Goal: Information Seeking & Learning: Compare options

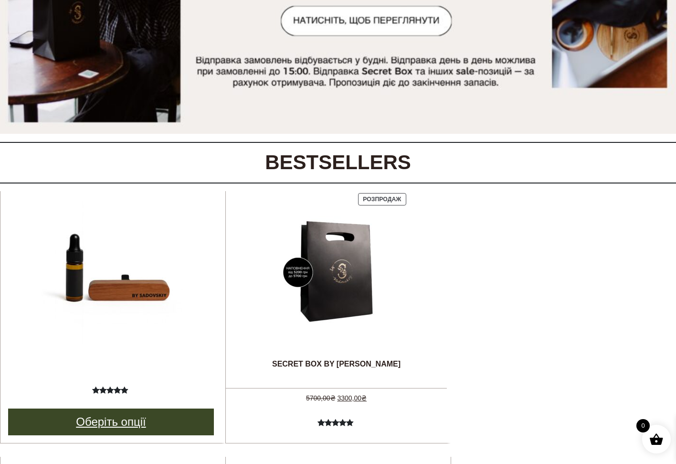
scroll to position [288, 0]
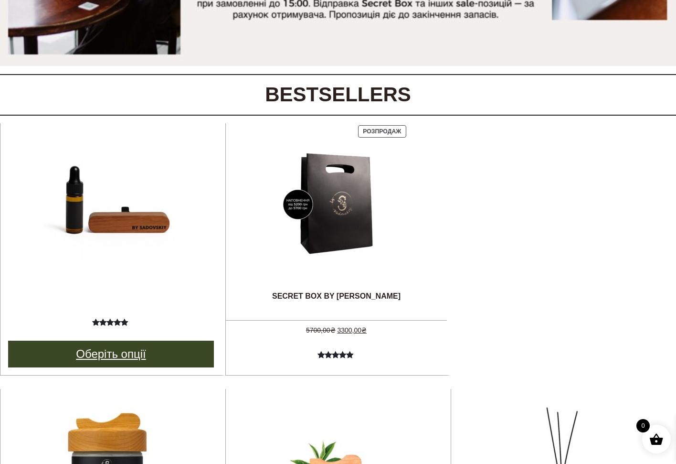
click at [127, 349] on link "Оберіть опції" at bounding box center [111, 353] width 206 height 27
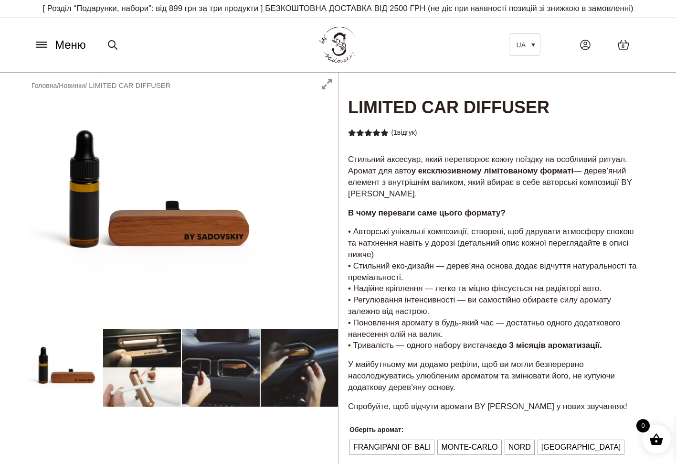
click at [144, 371] on div at bounding box center [181, 373] width 314 height 601
click at [227, 374] on div at bounding box center [181, 373] width 314 height 601
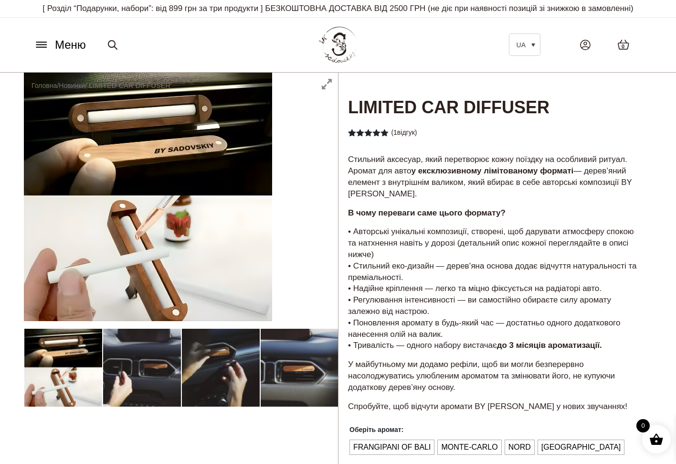
click at [295, 370] on div at bounding box center [181, 373] width 314 height 601
click at [206, 364] on div at bounding box center [181, 373] width 314 height 601
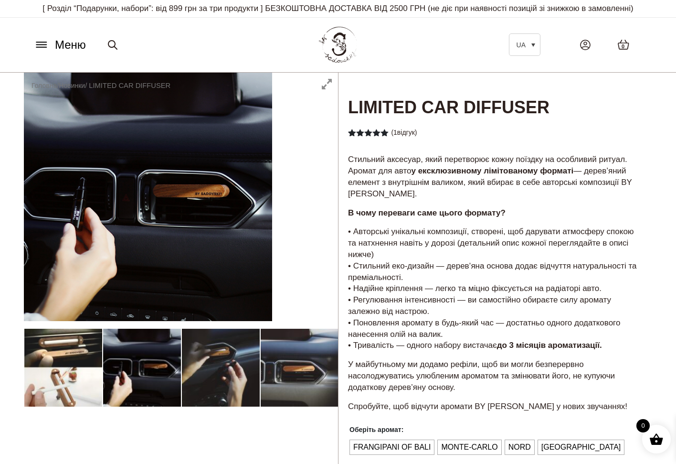
click at [126, 367] on div at bounding box center [181, 373] width 314 height 601
click at [84, 373] on div at bounding box center [181, 373] width 314 height 601
click at [163, 373] on div at bounding box center [181, 373] width 314 height 601
click at [208, 374] on div at bounding box center [181, 373] width 314 height 601
click at [279, 376] on div at bounding box center [181, 373] width 314 height 601
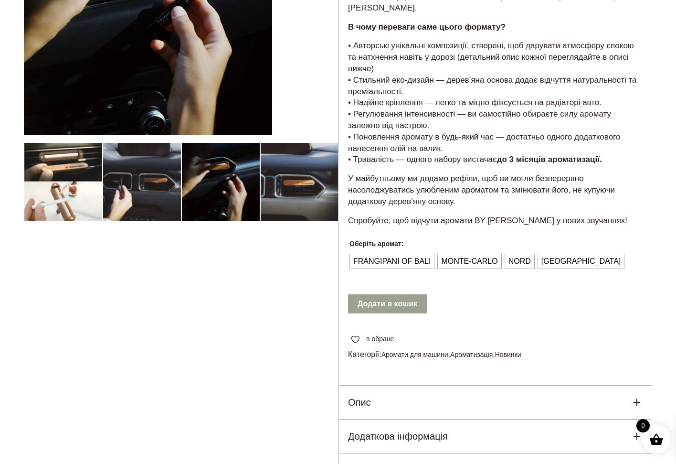
scroll to position [173, 0]
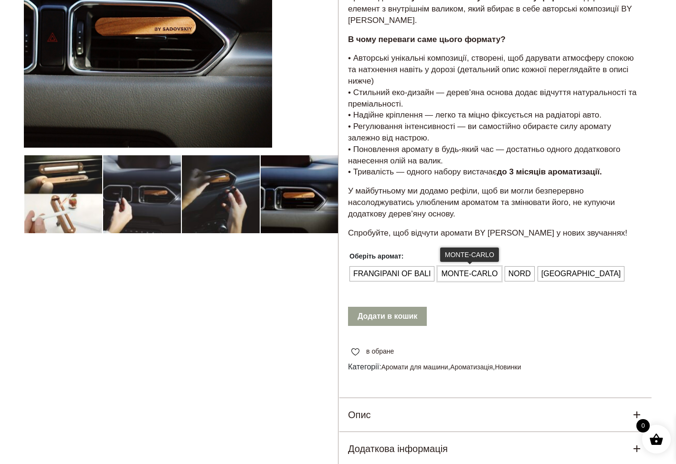
click at [478, 266] on span "MONTE-CARLO" at bounding box center [469, 273] width 61 height 15
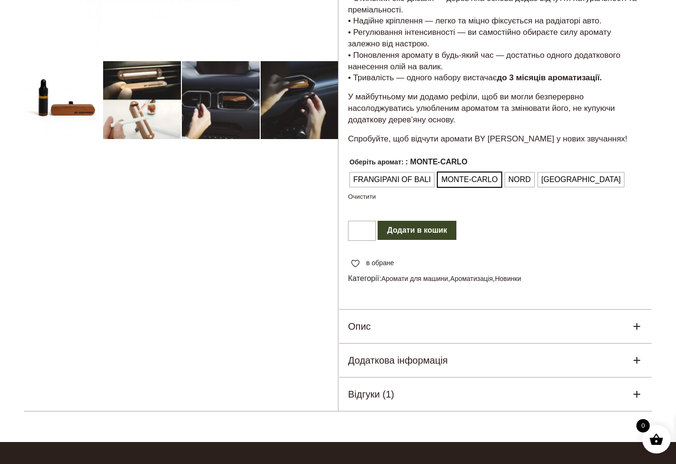
scroll to position [353, 0]
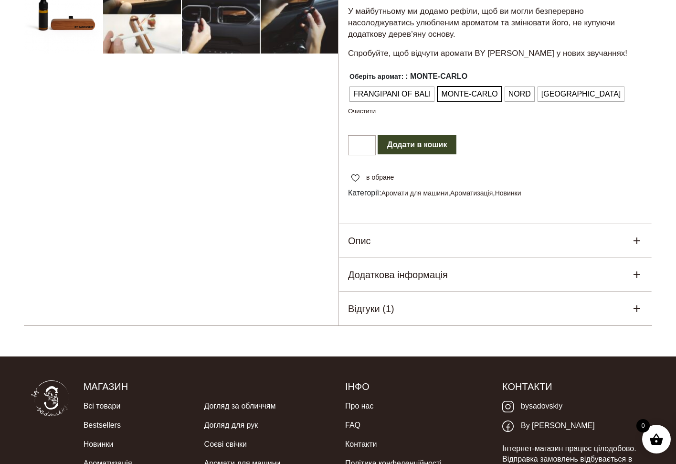
click at [465, 295] on div "Відгуки (1)" at bounding box center [495, 308] width 314 height 33
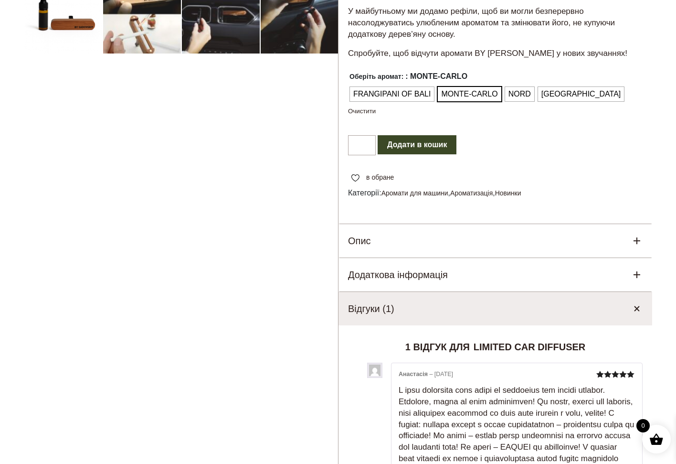
click at [465, 295] on div "Відгуки (1)" at bounding box center [495, 308] width 314 height 33
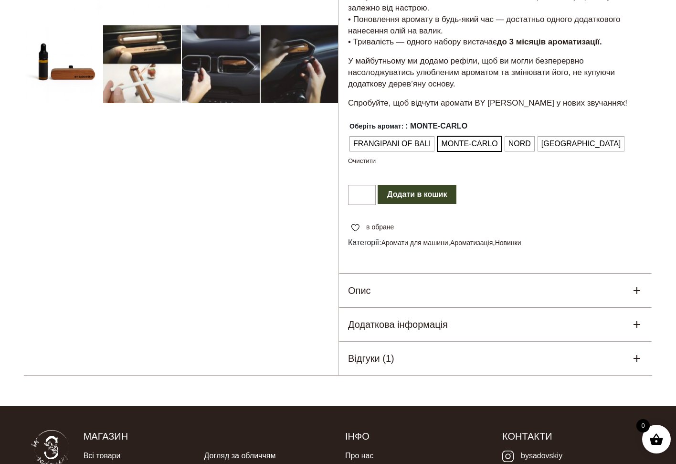
scroll to position [251, 0]
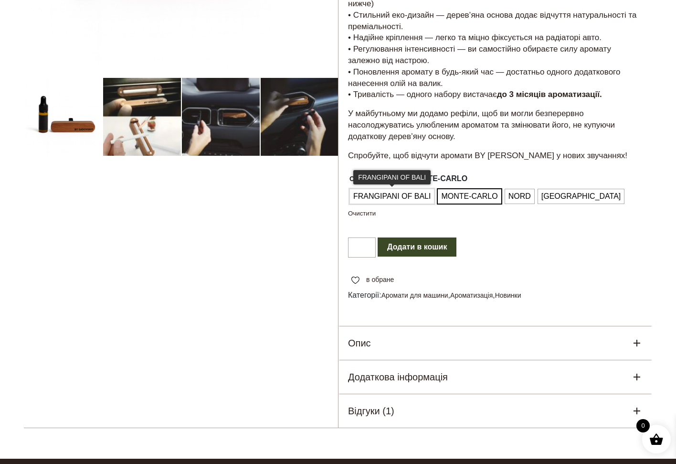
click at [384, 189] on span "FRANGIPANI OF BALI" at bounding box center [392, 196] width 82 height 15
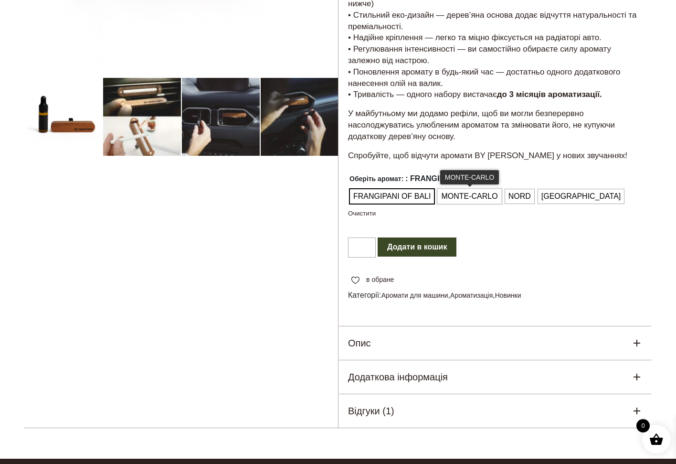
click at [461, 189] on span "MONTE-CARLO" at bounding box center [469, 196] width 61 height 15
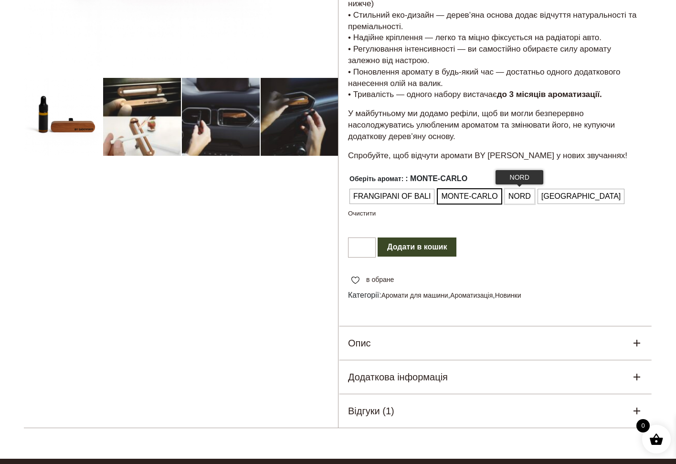
click at [527, 191] on span "NORD" at bounding box center [519, 196] width 27 height 15
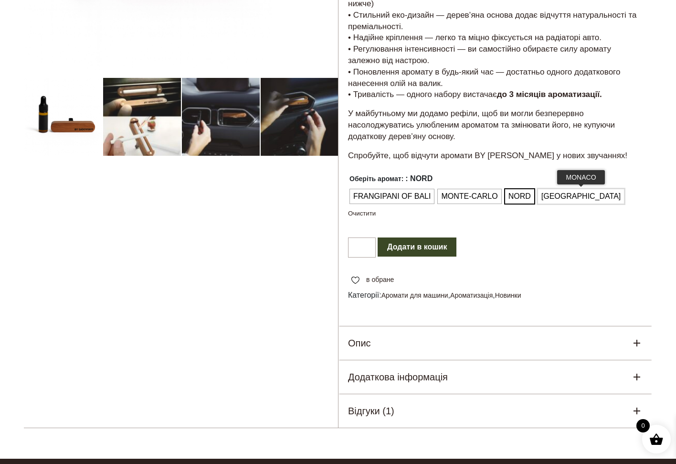
click at [565, 190] on span "[GEOGRAPHIC_DATA]" at bounding box center [581, 196] width 84 height 15
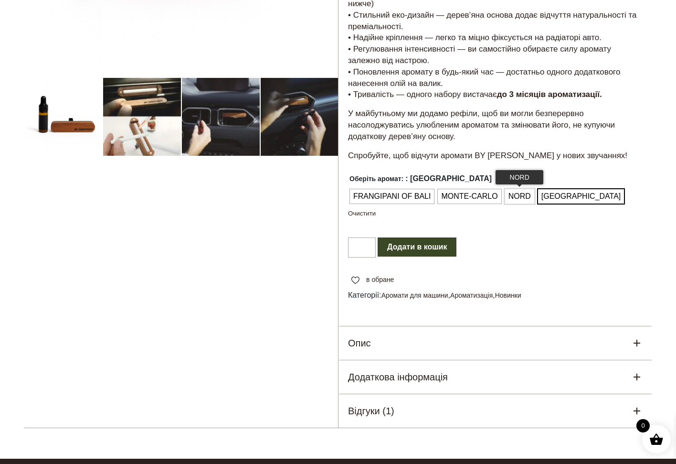
click at [513, 191] on span "NORD" at bounding box center [519, 196] width 27 height 15
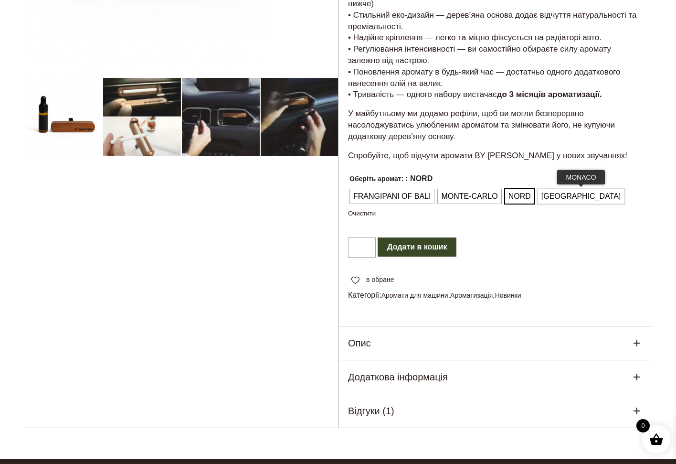
click at [562, 189] on span "[GEOGRAPHIC_DATA]" at bounding box center [581, 196] width 84 height 15
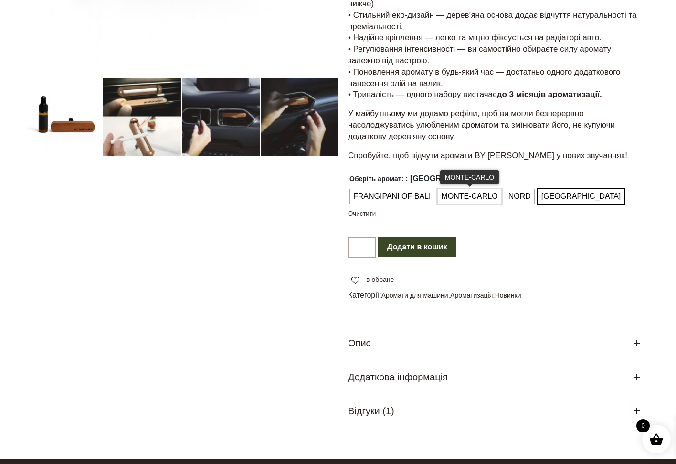
click at [487, 192] on span "MONTE-CARLO" at bounding box center [469, 196] width 61 height 15
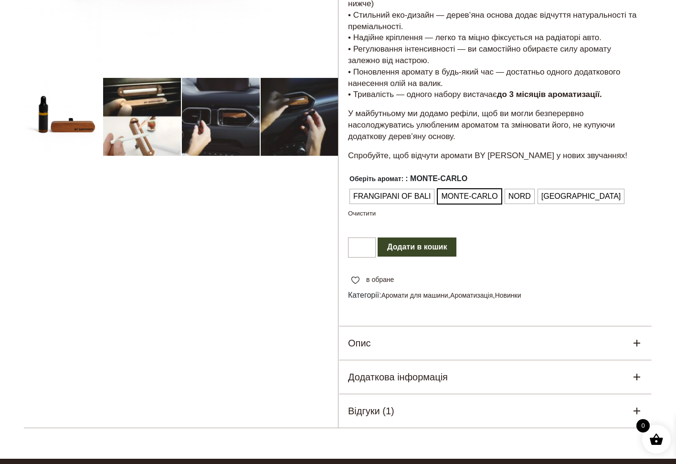
click at [421, 239] on button "Додати в кошик" at bounding box center [417, 246] width 79 height 19
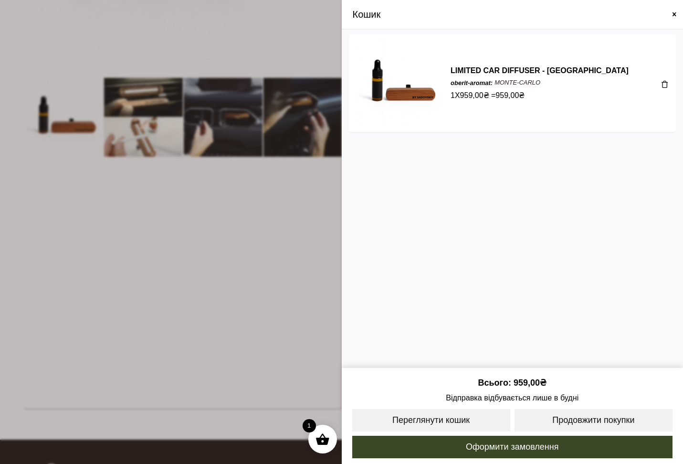
click at [673, 12] on span at bounding box center [675, 15] width 8 height 8
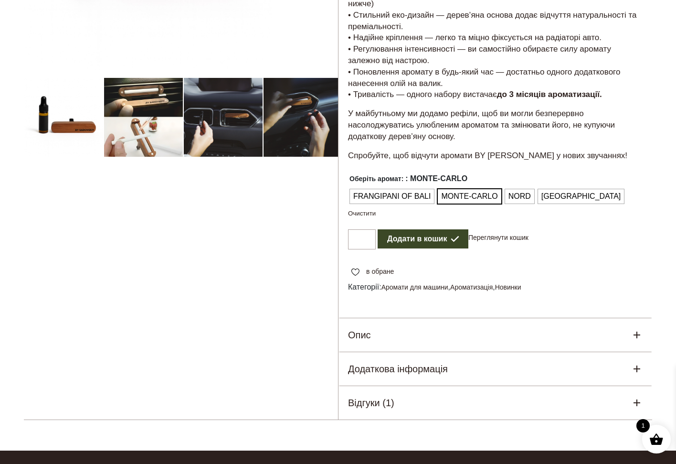
click at [158, 134] on div at bounding box center [181, 121] width 314 height 598
click at [173, 131] on div at bounding box center [181, 121] width 314 height 598
click at [229, 128] on div at bounding box center [181, 121] width 314 height 598
click at [173, 137] on div at bounding box center [181, 121] width 314 height 598
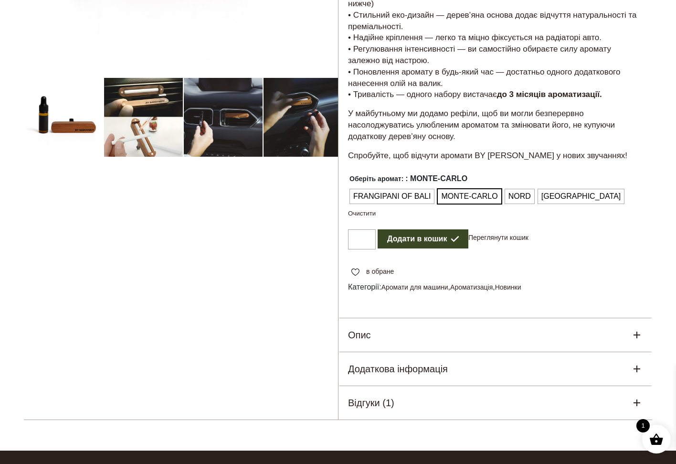
click at [155, 138] on div at bounding box center [181, 121] width 314 height 598
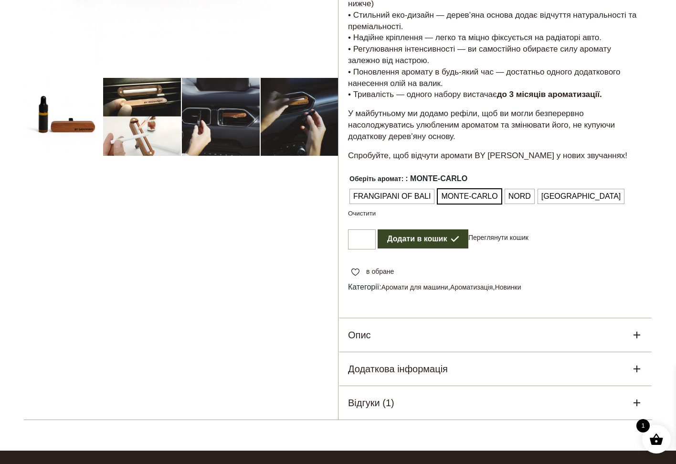
click at [269, 131] on div at bounding box center [181, 121] width 314 height 598
click at [198, 131] on div at bounding box center [181, 121] width 314 height 598
click at [144, 137] on div at bounding box center [181, 121] width 314 height 598
click at [62, 124] on div at bounding box center [181, 121] width 314 height 598
click at [45, 125] on div at bounding box center [181, 121] width 314 height 598
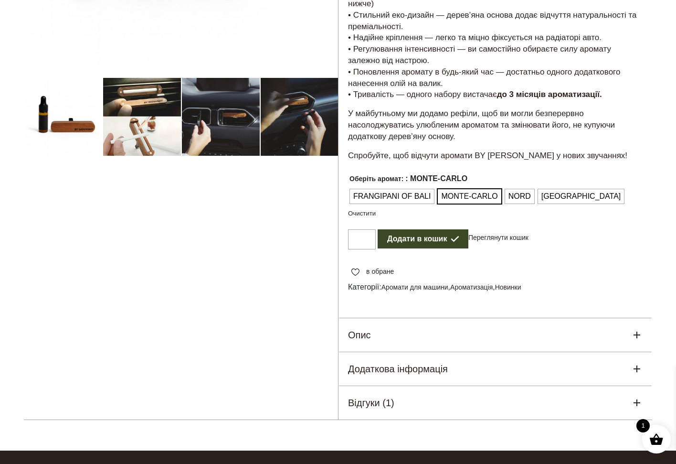
click at [45, 125] on div at bounding box center [181, 121] width 314 height 598
click at [398, 191] on span "FRANGIPANI OF BALI" at bounding box center [392, 196] width 82 height 15
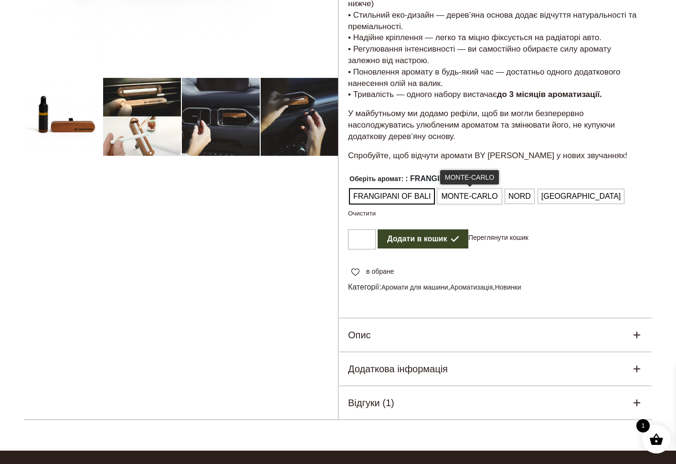
click at [470, 189] on span "MONTE-CARLO" at bounding box center [469, 196] width 61 height 15
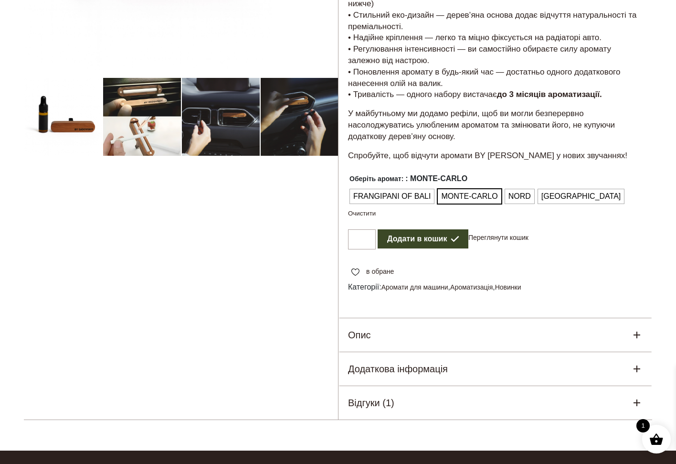
click at [519, 196] on ul "FRANGIPANI OF BALI MONTE-CARLO NORD MONACO" at bounding box center [486, 196] width 276 height 18
click at [523, 190] on span "NORD" at bounding box center [519, 196] width 27 height 15
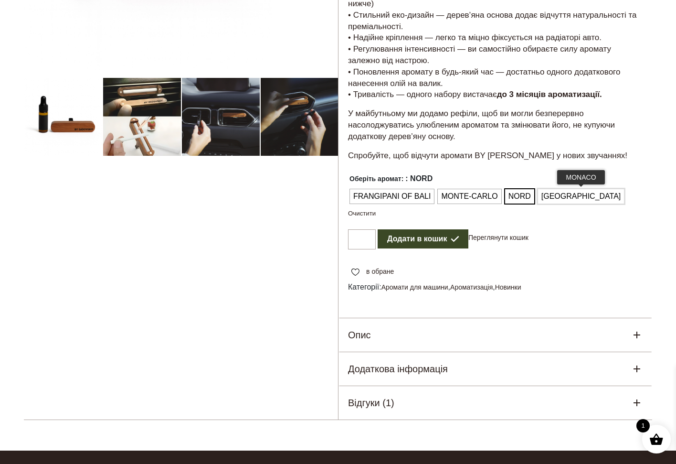
click at [566, 191] on span "MONACO" at bounding box center [581, 196] width 84 height 15
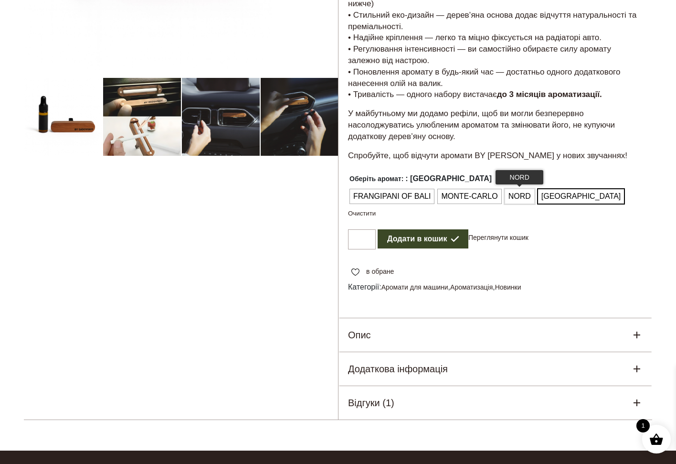
click at [513, 192] on span "NORD" at bounding box center [519, 196] width 27 height 15
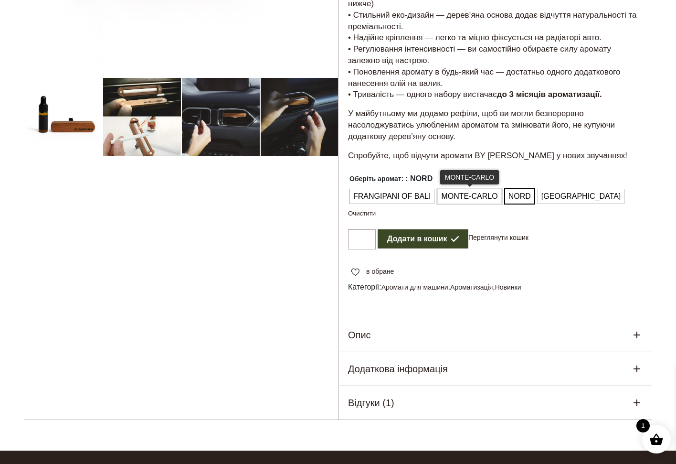
click at [480, 193] on span "MONTE-CARLO" at bounding box center [469, 196] width 61 height 15
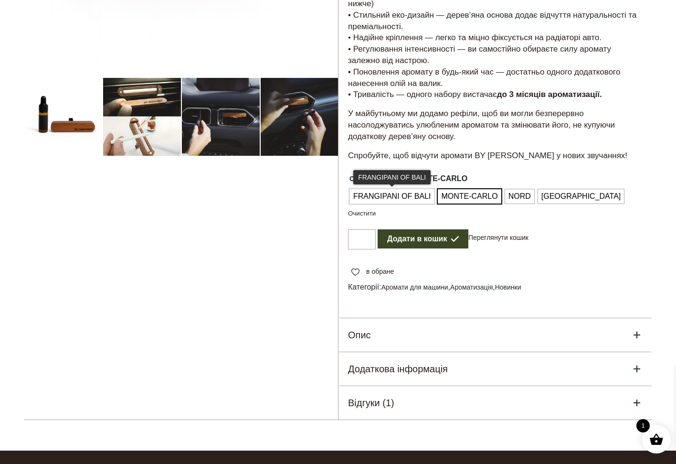
click at [424, 192] on span "FRANGIPANI OF BALI" at bounding box center [392, 196] width 82 height 15
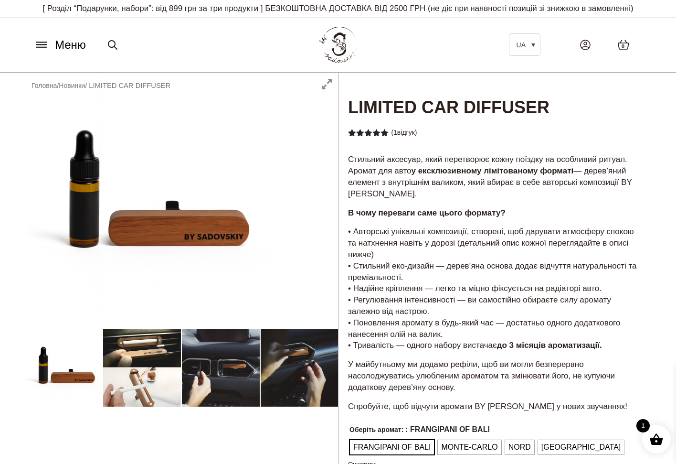
scroll to position [69, 0]
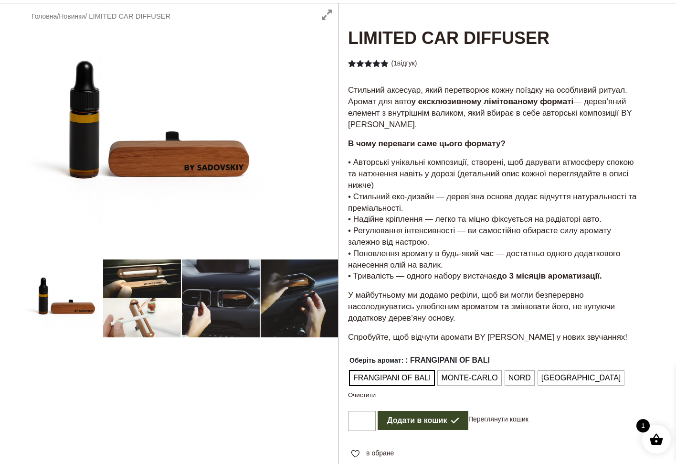
click at [155, 279] on div at bounding box center [181, 302] width 314 height 598
click at [81, 299] on div at bounding box center [181, 302] width 314 height 598
click at [162, 301] on div at bounding box center [181, 302] width 314 height 598
click at [220, 295] on div at bounding box center [181, 302] width 314 height 598
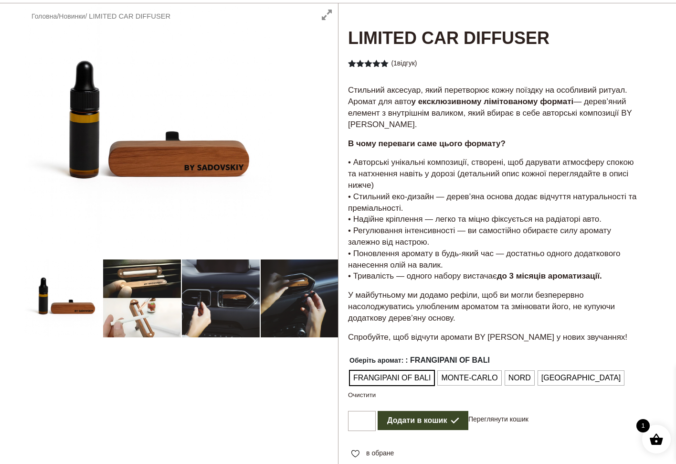
click at [288, 294] on div at bounding box center [181, 302] width 314 height 598
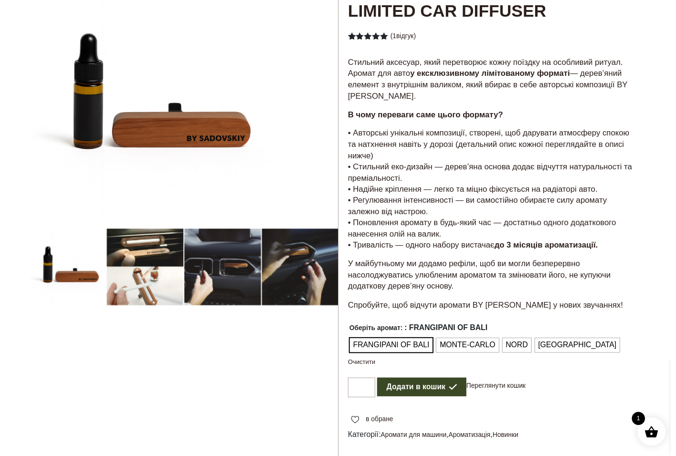
scroll to position [0, 0]
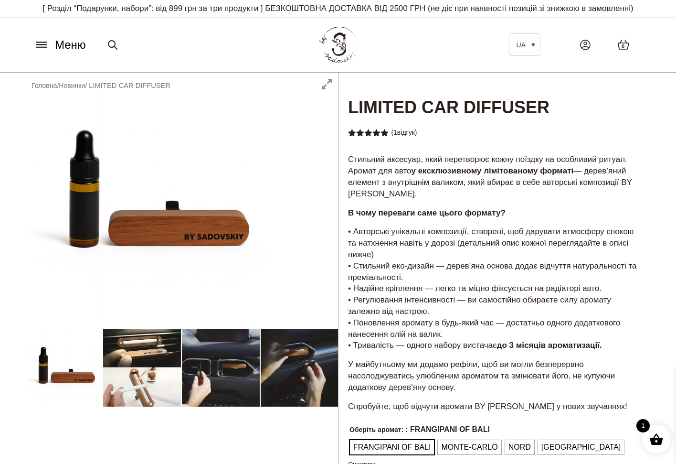
click at [43, 47] on icon at bounding box center [41, 47] width 10 height 0
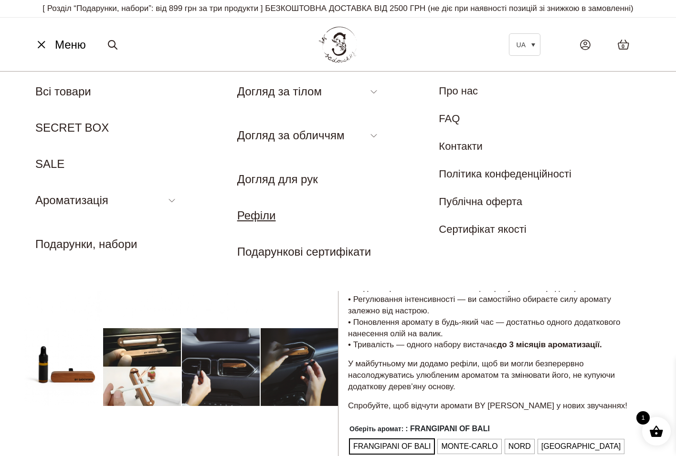
click at [253, 217] on link "Рефіли" at bounding box center [256, 215] width 39 height 13
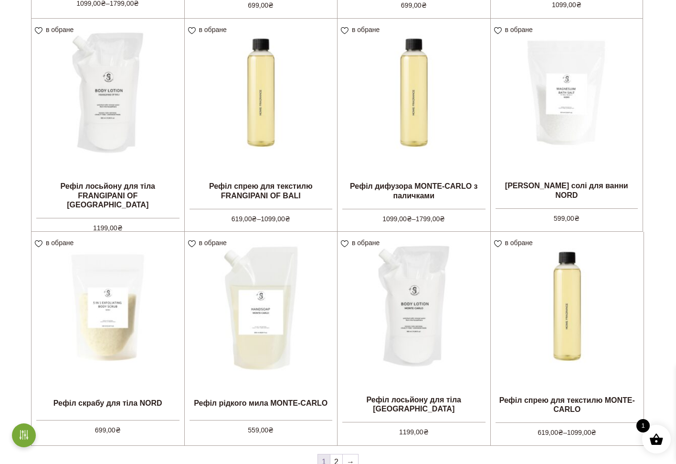
scroll to position [893, 0]
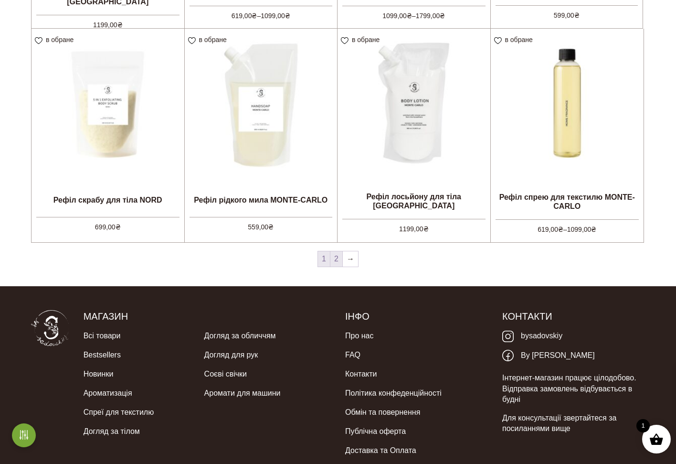
click at [339, 257] on link "2" at bounding box center [336, 258] width 12 height 15
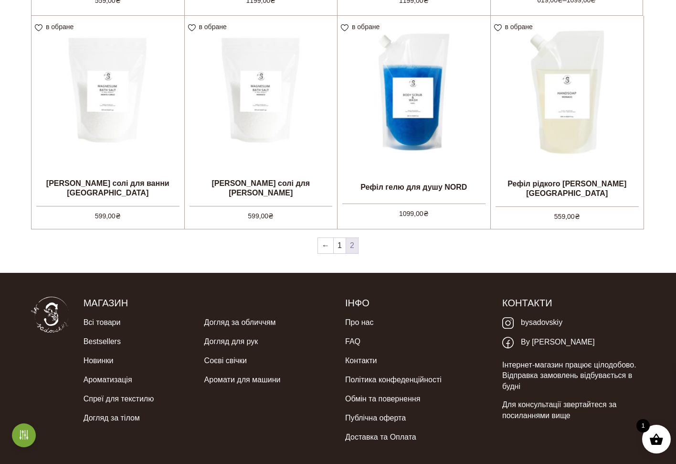
scroll to position [729, 0]
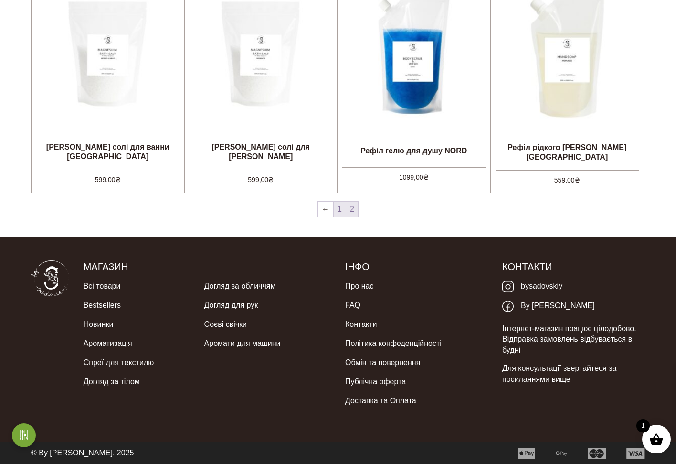
click at [340, 213] on link "1" at bounding box center [340, 208] width 12 height 15
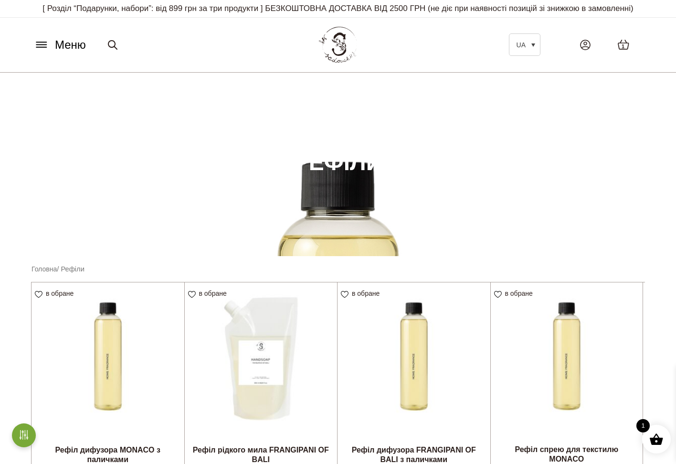
click at [50, 43] on button "Меню" at bounding box center [60, 45] width 58 height 18
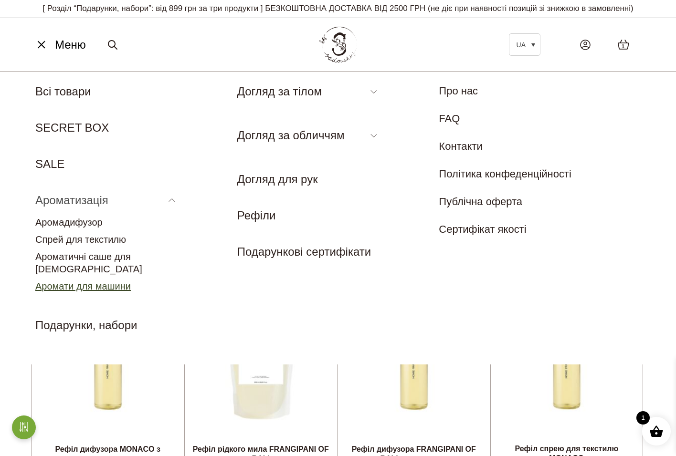
click at [123, 281] on link "Аромати для машини" at bounding box center [82, 286] width 95 height 11
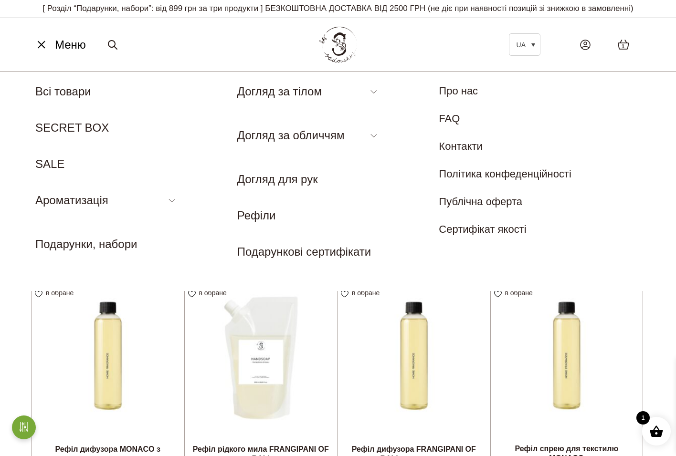
click at [83, 45] on span "Меню" at bounding box center [70, 44] width 31 height 17
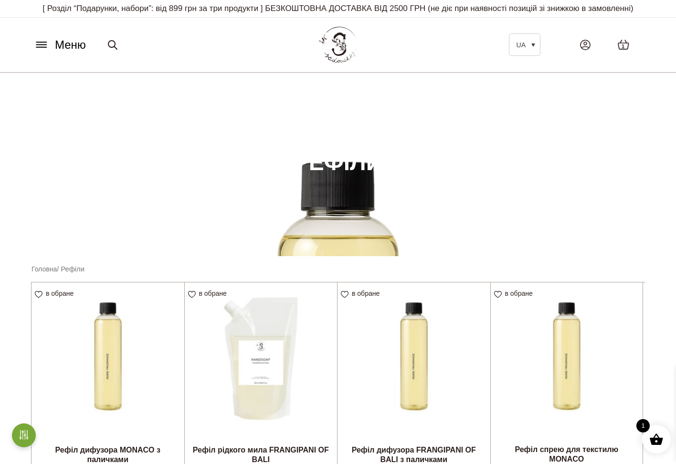
click at [36, 46] on icon at bounding box center [41, 45] width 15 height 10
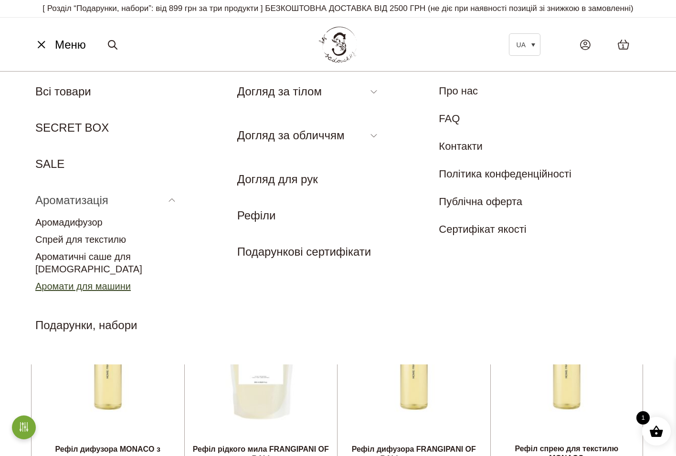
click at [98, 281] on link "Аромати для машини" at bounding box center [82, 286] width 95 height 11
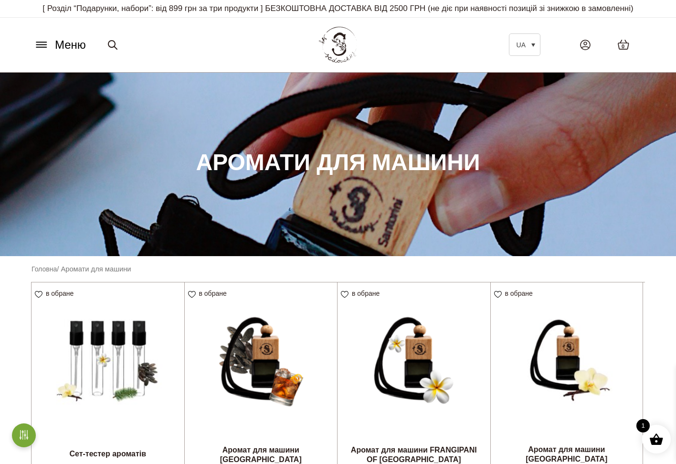
click at [46, 51] on button "Меню" at bounding box center [60, 45] width 58 height 18
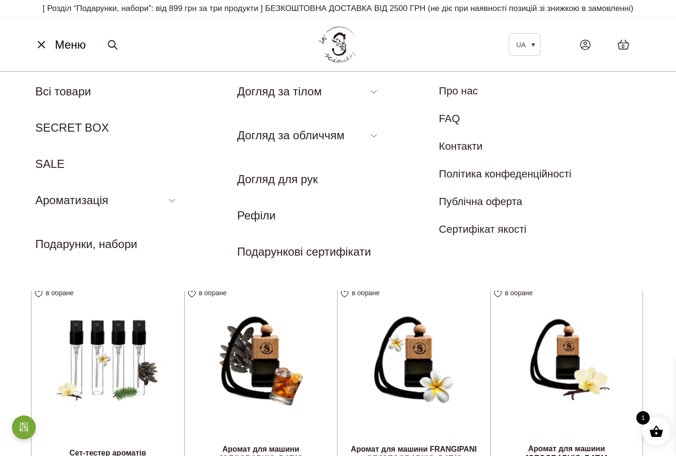
click at [51, 45] on button "Меню" at bounding box center [60, 45] width 58 height 18
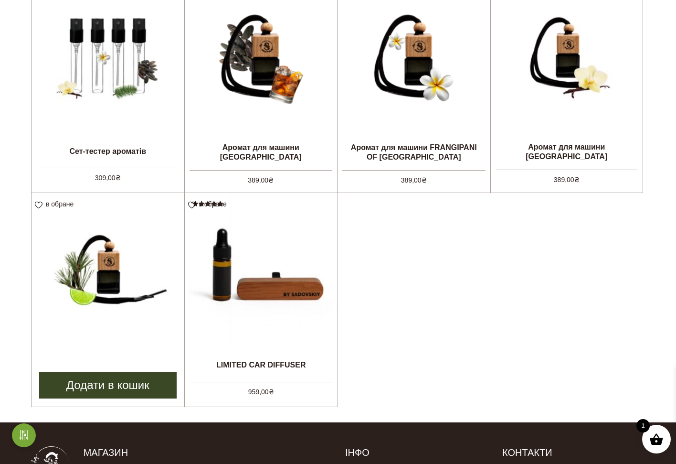
scroll to position [296, 0]
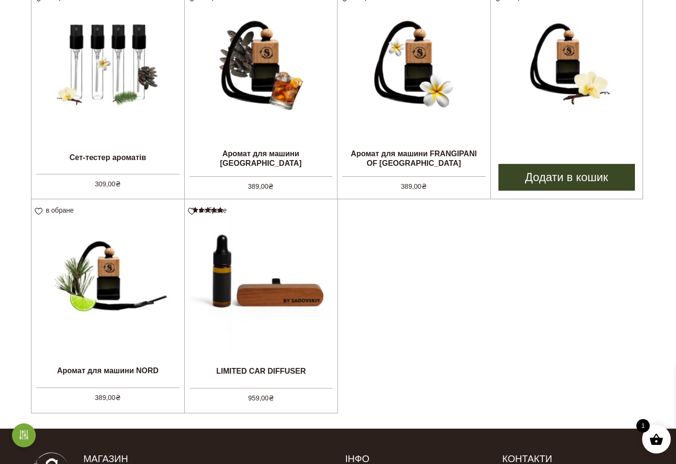
click at [570, 95] on img at bounding box center [567, 62] width 152 height 152
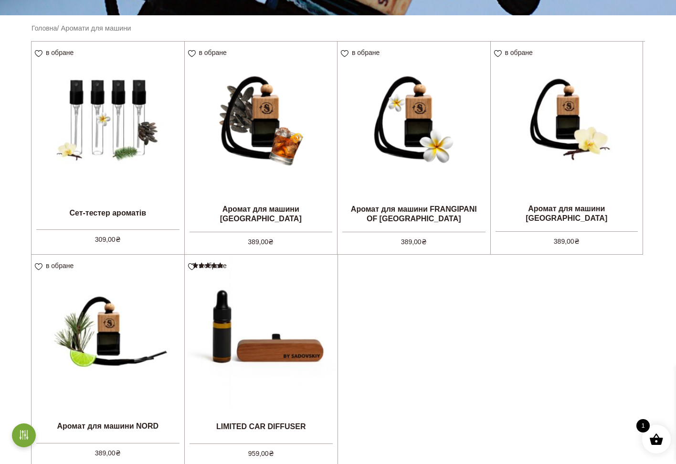
scroll to position [234, 0]
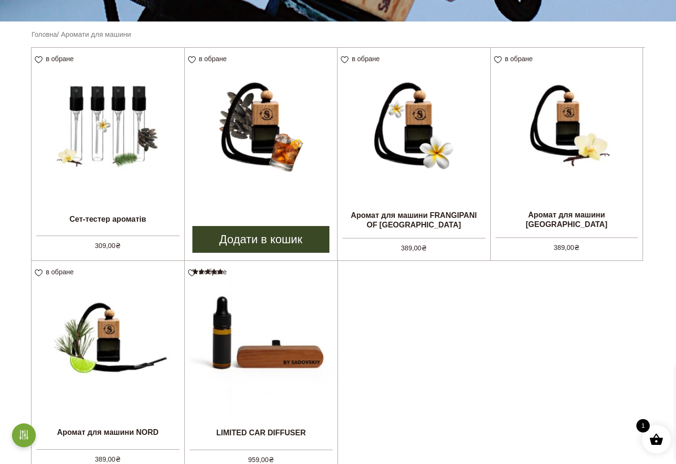
click at [291, 131] on img at bounding box center [261, 124] width 153 height 153
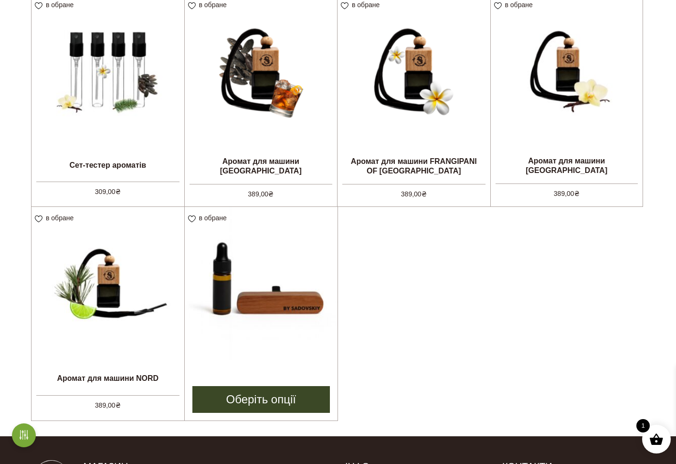
scroll to position [338, 0]
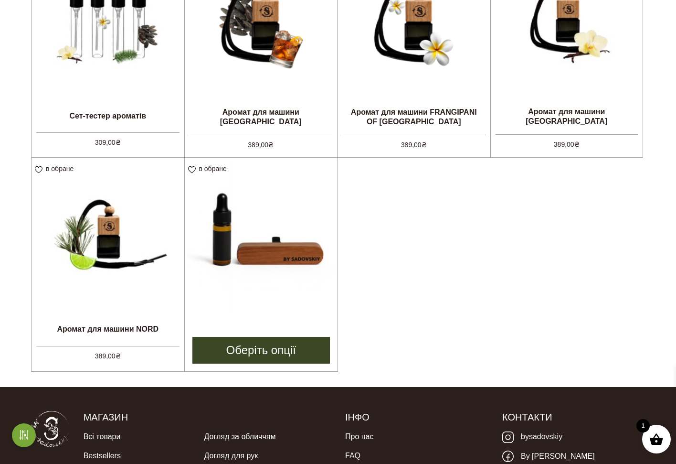
click at [274, 258] on img at bounding box center [261, 234] width 153 height 153
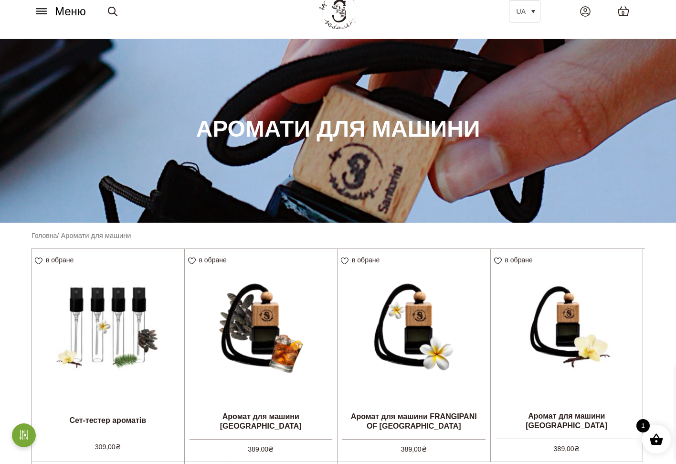
scroll to position [21, 0]
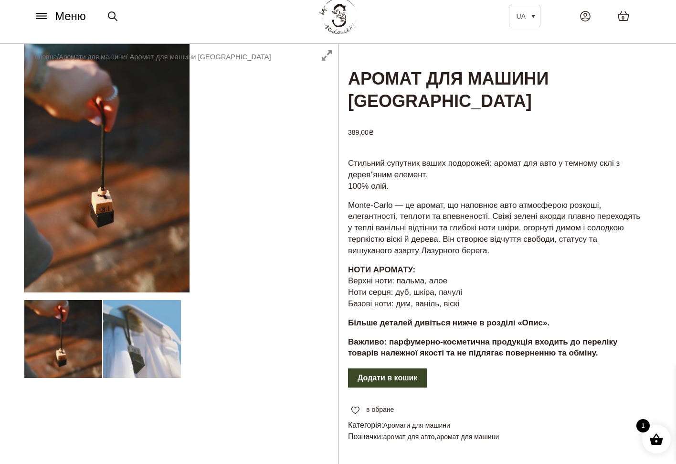
scroll to position [23, 0]
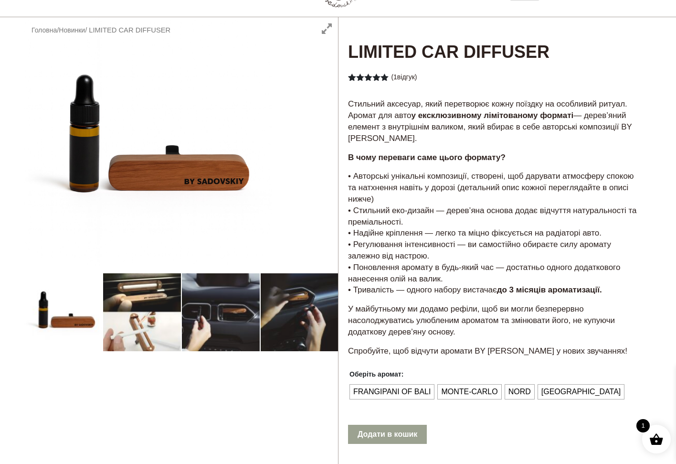
scroll to position [122, 0]
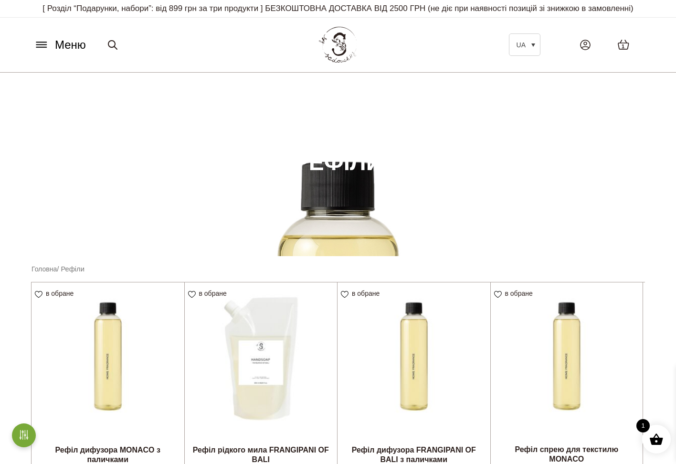
click at [42, 42] on icon at bounding box center [41, 42] width 10 height 0
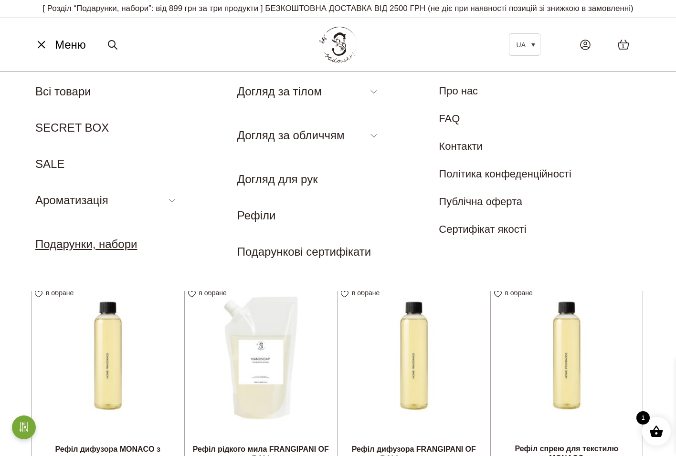
click at [126, 250] on link "Подарунки, набори" at bounding box center [86, 244] width 102 height 13
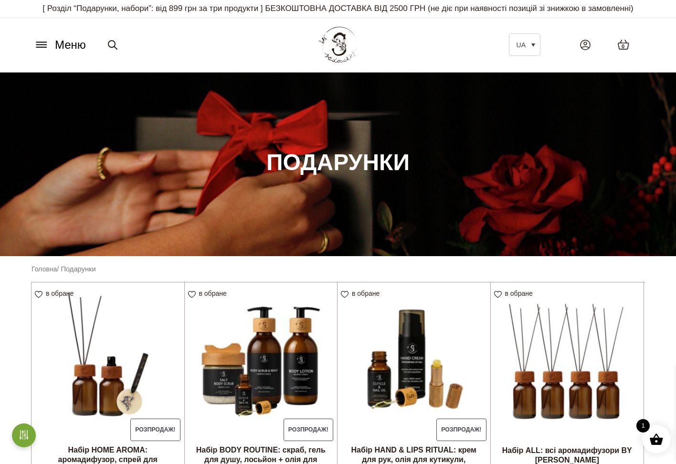
click at [48, 44] on icon at bounding box center [41, 45] width 15 height 10
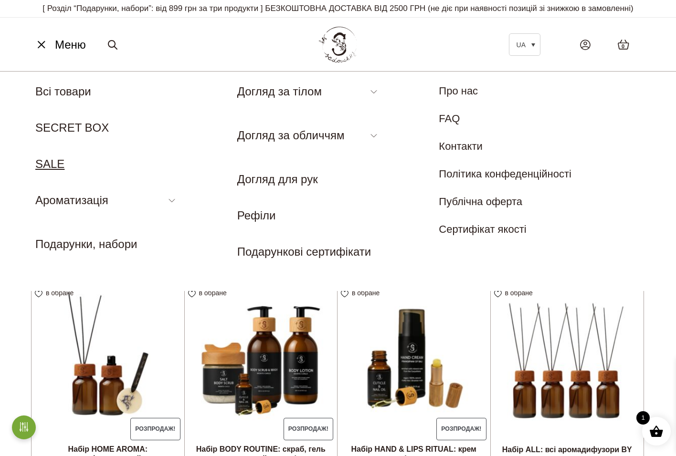
click at [48, 164] on link "SALE" at bounding box center [49, 164] width 29 height 13
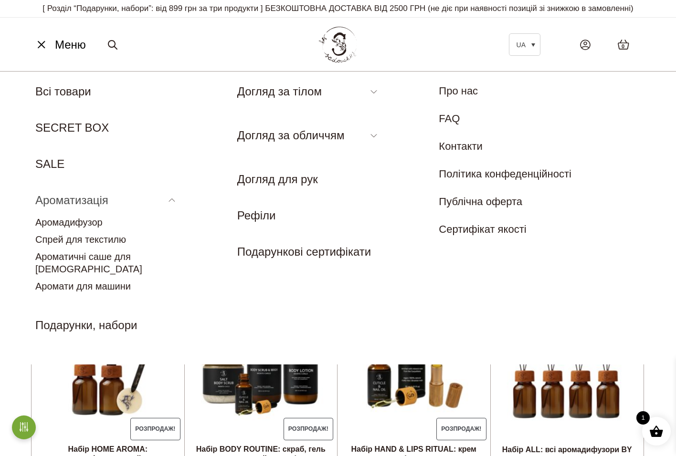
click at [95, 204] on link "Ароматизація" at bounding box center [71, 200] width 73 height 13
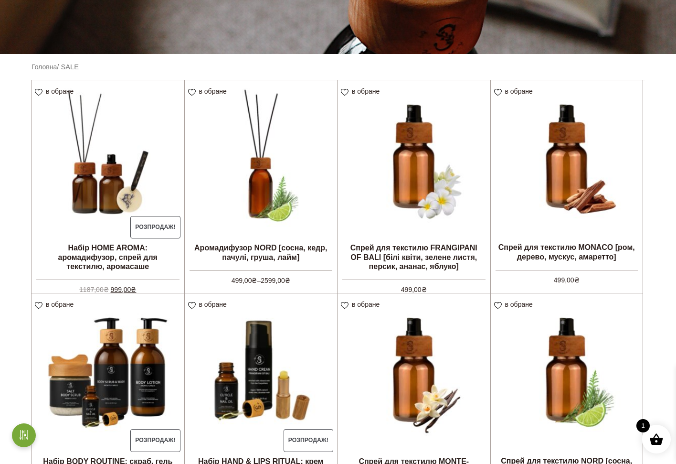
scroll to position [208, 0]
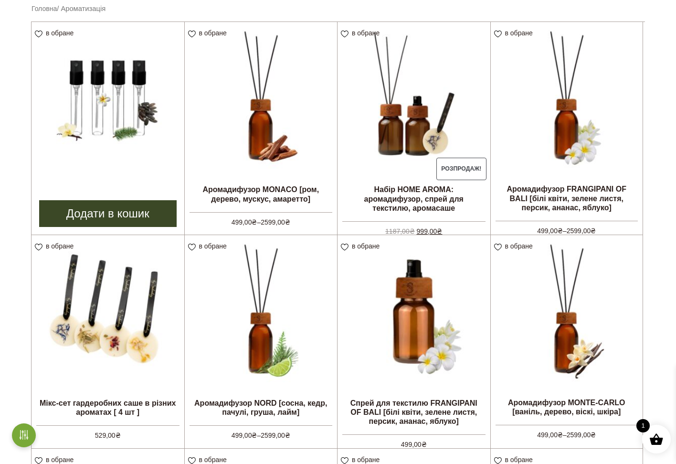
scroll to position [254, 0]
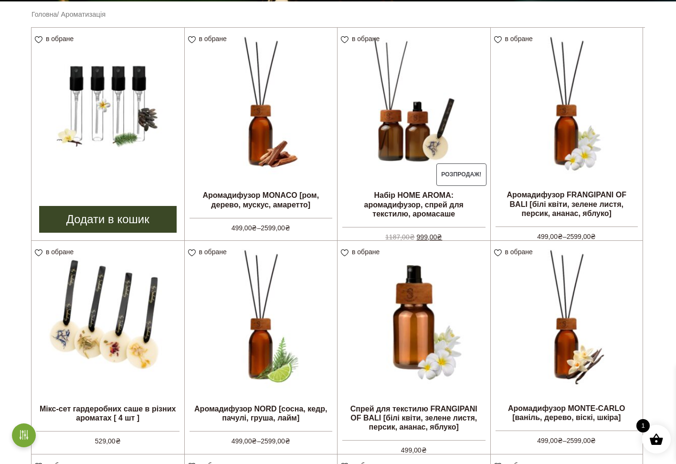
click at [107, 104] on img at bounding box center [108, 104] width 153 height 153
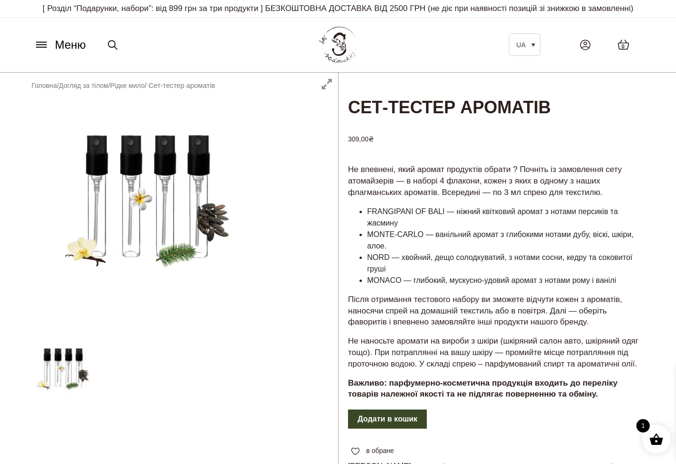
scroll to position [11, 0]
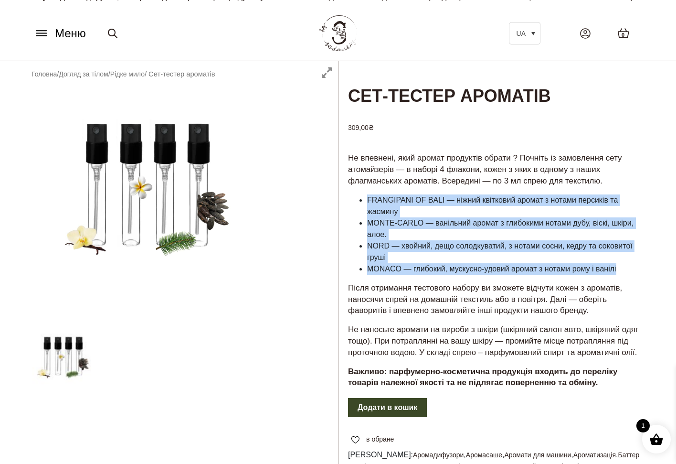
drag, startPoint x: 622, startPoint y: 267, endPoint x: 357, endPoint y: 199, distance: 273.6
click at [357, 199] on ul "FRANGIPANI OF BALI — ніжний квітковий аромат з нотами персиків та жасмину MONTE…" at bounding box center [495, 234] width 295 height 80
click at [456, 251] on li "NORD — хвойний, дещо солодкуватий, з нотами сосни, кедру та соковитої груші" at bounding box center [504, 251] width 275 height 23
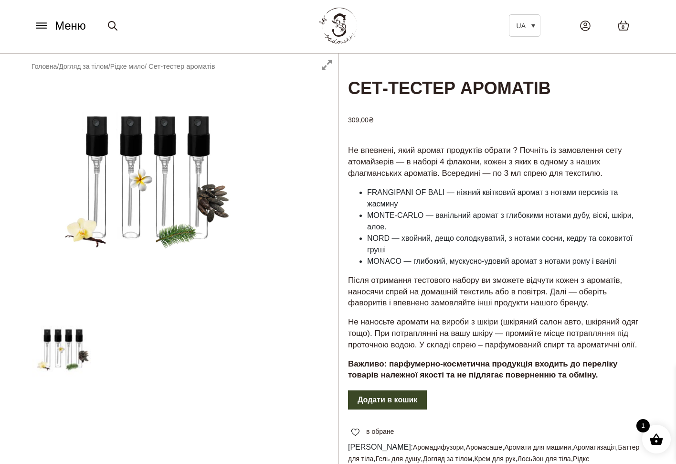
scroll to position [13, 0]
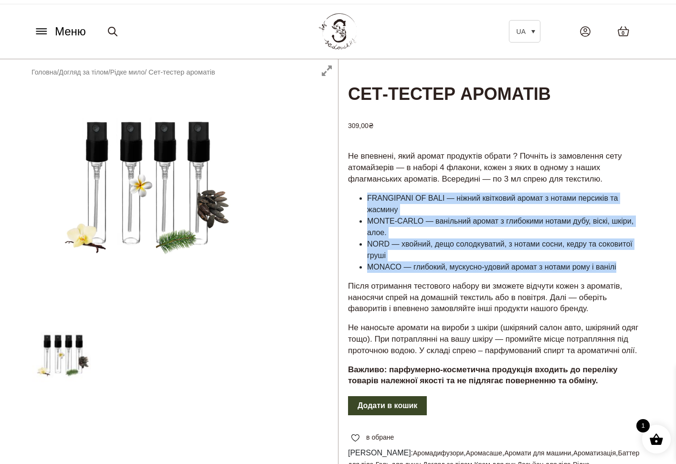
drag, startPoint x: 369, startPoint y: 193, endPoint x: 650, endPoint y: 269, distance: 291.4
click at [650, 269] on div "Не впевнені, який аромат продуктів обрати ? Почніть із замовлення сету атомайзе…" at bounding box center [495, 271] width 314 height 245
click at [596, 263] on li "MONACO — глибокий, мускусно-удовий аромат з нотами рому і ванілі" at bounding box center [504, 266] width 275 height 11
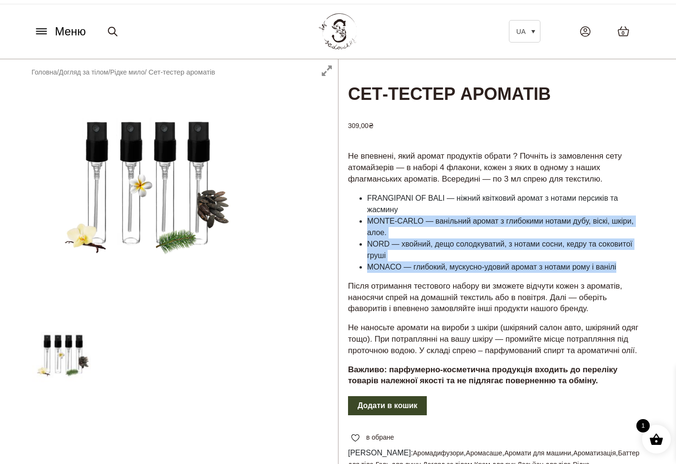
drag, startPoint x: 634, startPoint y: 266, endPoint x: 365, endPoint y: 218, distance: 274.1
click at [365, 218] on ul "FRANGIPANI OF BALI — ніжний квітковий аромат з нотами персиків та жасмину MONTE…" at bounding box center [495, 232] width 295 height 80
click at [465, 244] on li "NORD — хвойний, дещо солодкуватий, з нотами сосни, кедру та соковитої груші" at bounding box center [504, 249] width 275 height 23
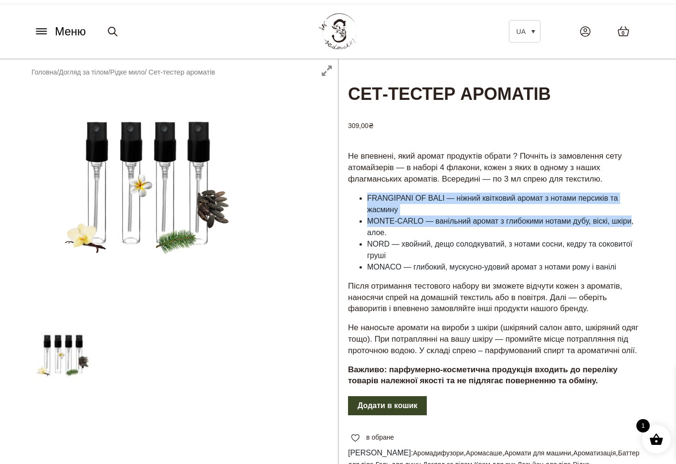
drag, startPoint x: 638, startPoint y: 221, endPoint x: 365, endPoint y: 192, distance: 274.6
click at [365, 192] on ul "FRANGIPANI OF BALI — ніжний квітковий аромат з нотами персиків та жасмину MONTE…" at bounding box center [495, 232] width 295 height 80
click at [386, 215] on li "MONTE-CARLO — ванільний аромат з глибокими нотами дубу, віскі, шкіри, алое." at bounding box center [504, 226] width 275 height 23
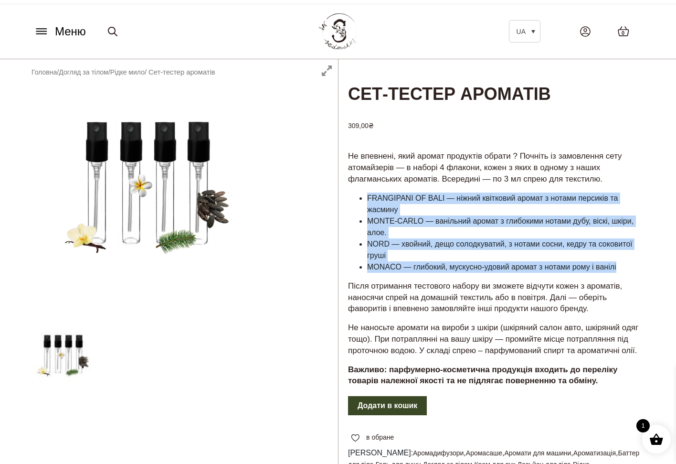
drag, startPoint x: 365, startPoint y: 192, endPoint x: 641, endPoint y: 263, distance: 284.4
click at [641, 263] on ul "FRANGIPANI OF BALI — ніжний квітковий аромат з нотами персиків та жасмину MONTE…" at bounding box center [495, 232] width 295 height 80
click at [641, 263] on li "MONACO — глибокий, мускусно-удовий аромат з нотами рому і ванілі" at bounding box center [504, 266] width 275 height 11
drag, startPoint x: 636, startPoint y: 263, endPoint x: 368, endPoint y: 191, distance: 277.8
click at [368, 192] on ul "FRANGIPANI OF BALI — ніжний квітковий аромат з нотами персиків та жасмину MONTE…" at bounding box center [495, 232] width 295 height 80
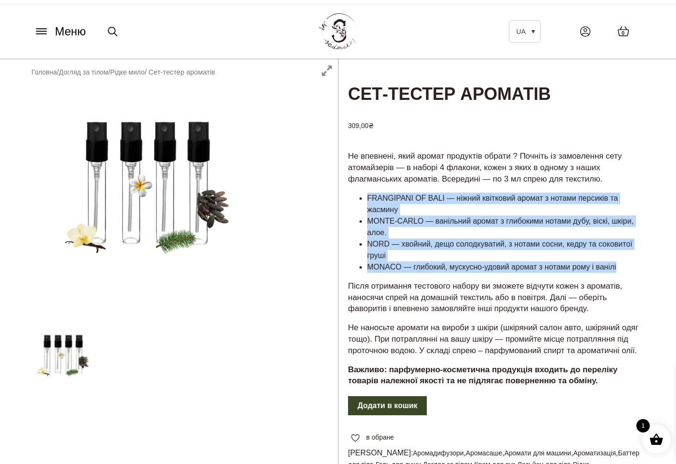
click at [369, 192] on li "FRANGIPANI OF BALI — ніжний квітковий аромат з нотами персиків та жасмину" at bounding box center [504, 203] width 275 height 23
drag, startPoint x: 366, startPoint y: 192, endPoint x: 642, endPoint y: 267, distance: 286.3
click at [642, 267] on ul "FRANGIPANI OF BALI — ніжний квітковий аромат з нотами персиків та жасмину MONTE…" at bounding box center [495, 232] width 295 height 80
click at [642, 267] on li "MONACO — глибокий, мускусно-удовий аромат з нотами рому і ванілі" at bounding box center [504, 266] width 275 height 11
drag, startPoint x: 633, startPoint y: 267, endPoint x: 369, endPoint y: 197, distance: 273.3
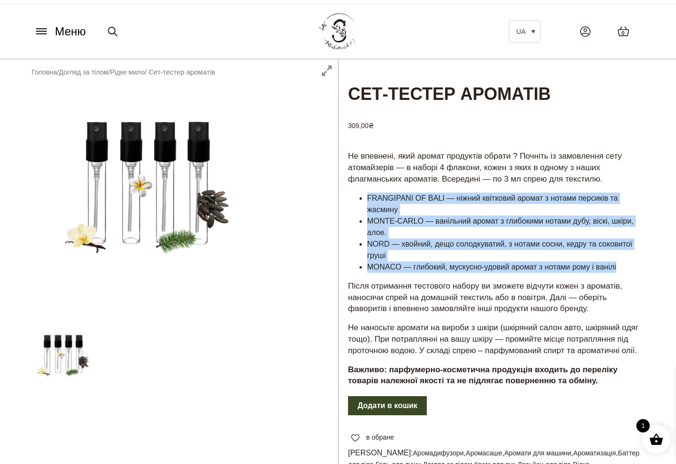
click at [369, 197] on ul "FRANGIPANI OF BALI — ніжний квітковий аромат з нотами персиків та жасмину MONTE…" at bounding box center [495, 232] width 295 height 80
click at [369, 197] on li "FRANGIPANI OF BALI — ніжний квітковий аромат з нотами персиків та жасмину" at bounding box center [504, 203] width 275 height 23
drag, startPoint x: 368, startPoint y: 195, endPoint x: 625, endPoint y: 269, distance: 267.7
click at [625, 269] on ul "FRANGIPANI OF BALI — ніжний квітковий аромат з нотами персиків та жасмину MONTE…" at bounding box center [495, 232] width 295 height 80
click at [625, 269] on li "MONACO — глибокий, мускусно-удовий аромат з нотами рому і ванілі" at bounding box center [504, 266] width 275 height 11
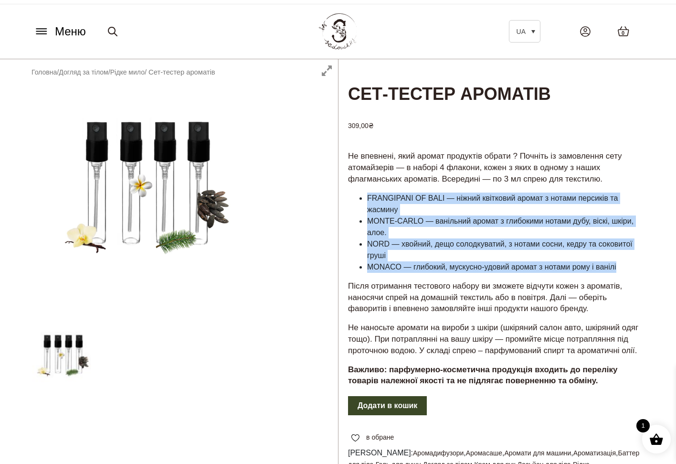
drag, startPoint x: 627, startPoint y: 266, endPoint x: 364, endPoint y: 196, distance: 271.9
click at [364, 196] on ul "FRANGIPANI OF BALI — ніжний квітковий аромат з нотами персиків та жасмину MONTE…" at bounding box center [495, 232] width 295 height 80
click at [364, 195] on ul "FRANGIPANI OF BALI — ніжний квітковий аромат з нотами персиків та жасмину MONTE…" at bounding box center [495, 232] width 295 height 80
drag, startPoint x: 364, startPoint y: 193, endPoint x: 623, endPoint y: 270, distance: 270.2
click at [623, 270] on ul "FRANGIPANI OF BALI — ніжний квітковий аромат з нотами персиків та жасмину MONTE…" at bounding box center [495, 232] width 295 height 80
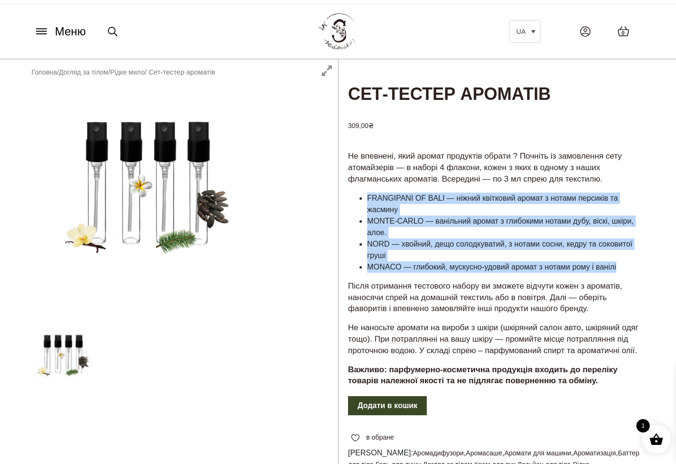
click at [624, 270] on li "MONACO — глибокий, мускусно-удовий аромат з нотами рому і ванілі" at bounding box center [504, 266] width 275 height 11
drag, startPoint x: 623, startPoint y: 262, endPoint x: 362, endPoint y: 194, distance: 269.9
click at [362, 194] on ul "FRANGIPANI OF BALI — ніжний квітковий аромат з нотами персиків та жасмину MONTE…" at bounding box center [495, 232] width 295 height 80
click at [362, 193] on ul "FRANGIPANI OF BALI — ніжний квітковий аромат з нотами персиків та жасмину MONTE…" at bounding box center [495, 232] width 295 height 80
drag, startPoint x: 365, startPoint y: 194, endPoint x: 627, endPoint y: 268, distance: 272.5
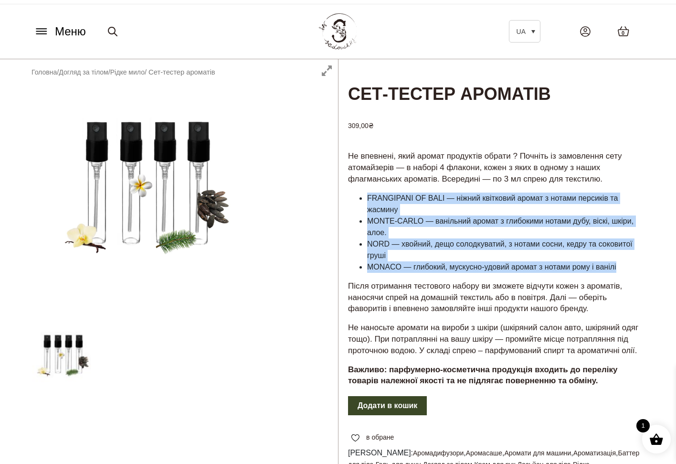
click at [627, 268] on ul "FRANGIPANI OF BALI — ніжний квітковий аромат з нотами персиків та жасмину MONTE…" at bounding box center [495, 232] width 295 height 80
click at [627, 268] on li "MONACO — глибокий, мускусно-удовий аромат з нотами рому і ванілі" at bounding box center [504, 266] width 275 height 11
drag, startPoint x: 627, startPoint y: 265, endPoint x: 368, endPoint y: 196, distance: 268.3
click at [368, 196] on ul "FRANGIPANI OF BALI — ніжний квітковий аромат з нотами персиків та жасмину MONTE…" at bounding box center [495, 232] width 295 height 80
click at [368, 196] on li "FRANGIPANI OF BALI — ніжний квітковий аромат з нотами персиків та жасмину" at bounding box center [504, 203] width 275 height 23
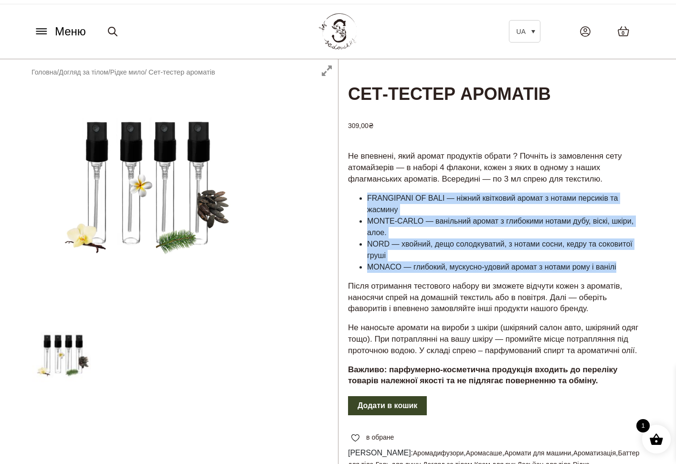
drag, startPoint x: 368, startPoint y: 195, endPoint x: 629, endPoint y: 264, distance: 270.5
click at [629, 264] on ul "FRANGIPANI OF BALI — ніжний квітковий аромат з нотами персиків та жасмину MONTE…" at bounding box center [495, 232] width 295 height 80
click at [629, 264] on li "MONACO — глибокий, мускусно-удовий аромат з нотами рому і ванілі" at bounding box center [504, 266] width 275 height 11
drag, startPoint x: 629, startPoint y: 264, endPoint x: 367, endPoint y: 190, distance: 272.8
click at [367, 192] on ul "FRANGIPANI OF BALI — ніжний квітковий аромат з нотами персиків та жасмину MONTE…" at bounding box center [495, 232] width 295 height 80
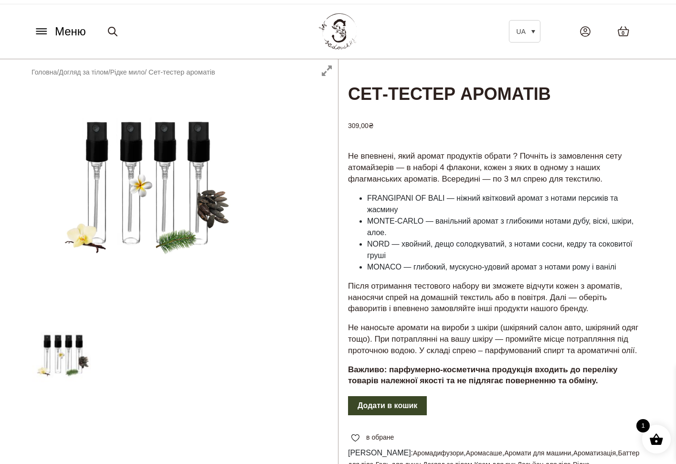
click at [367, 192] on ul "FRANGIPANI OF BALI — ніжний квітковий аромат з нотами персиків та жасмину MONTE…" at bounding box center [495, 232] width 295 height 80
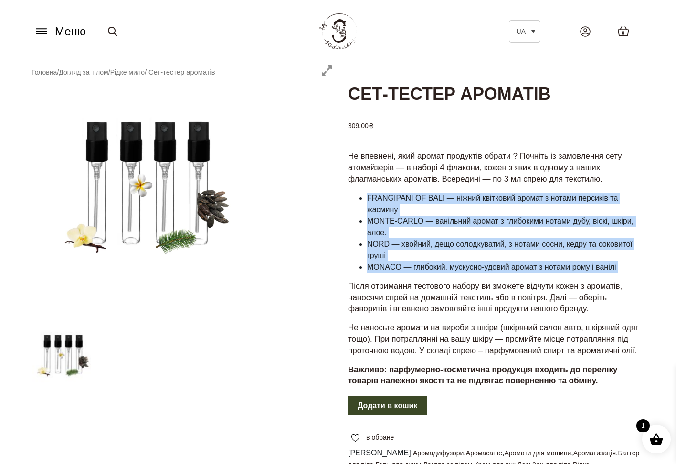
drag, startPoint x: 366, startPoint y: 192, endPoint x: 641, endPoint y: 272, distance: 286.3
click at [644, 275] on div "Не впевнені, який аромат продуктів обрати ? Почніть із замовлення сету атомайзе…" at bounding box center [495, 271] width 314 height 245
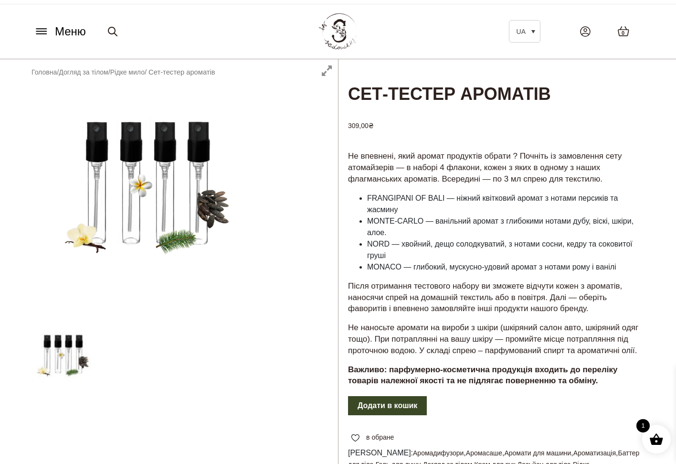
click at [639, 270] on div "Не впевнені, який аромат продуктів обрати ? Почніть із замовлення сету атомайзе…" at bounding box center [495, 271] width 314 height 245
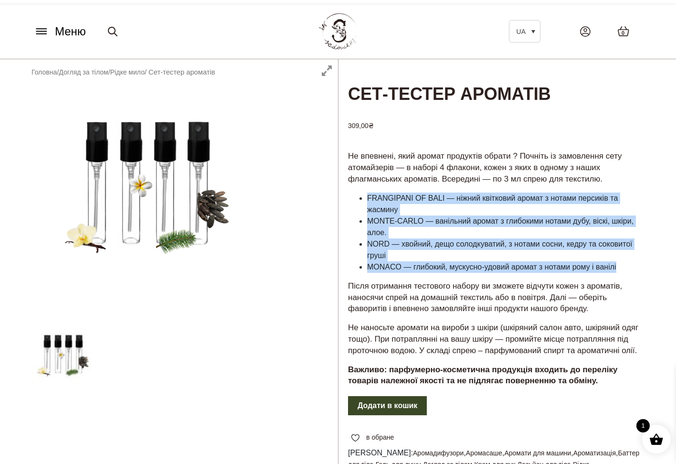
drag, startPoint x: 622, startPoint y: 266, endPoint x: 366, endPoint y: 197, distance: 264.5
click at [366, 197] on ul "FRANGIPANI OF BALI — ніжний квітковий аромат з нотами персиків та жасмину MONTE…" at bounding box center [495, 232] width 295 height 80
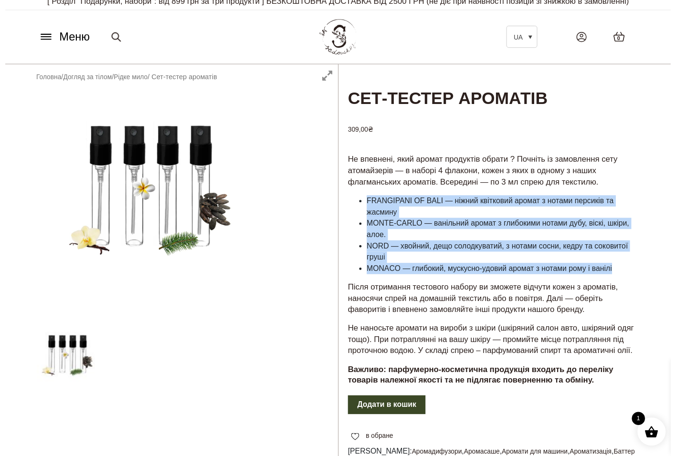
scroll to position [0, 0]
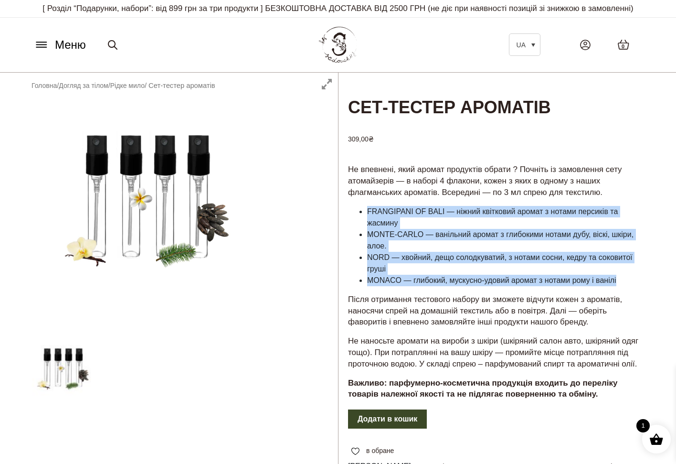
click at [59, 46] on span "Меню" at bounding box center [70, 44] width 31 height 17
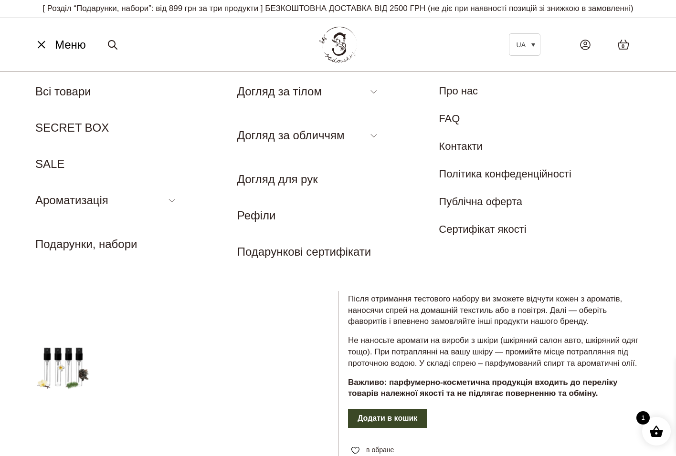
click at [32, 42] on button "Меню" at bounding box center [60, 45] width 58 height 18
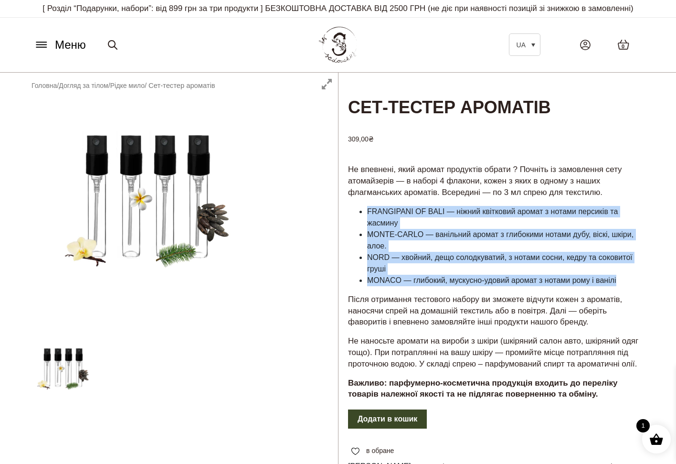
click at [70, 45] on span "Меню" at bounding box center [70, 44] width 31 height 17
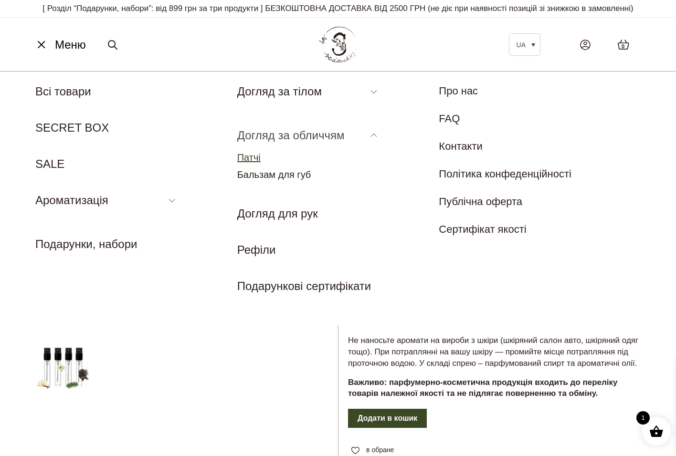
click at [247, 155] on link "Патчі" at bounding box center [248, 157] width 23 height 11
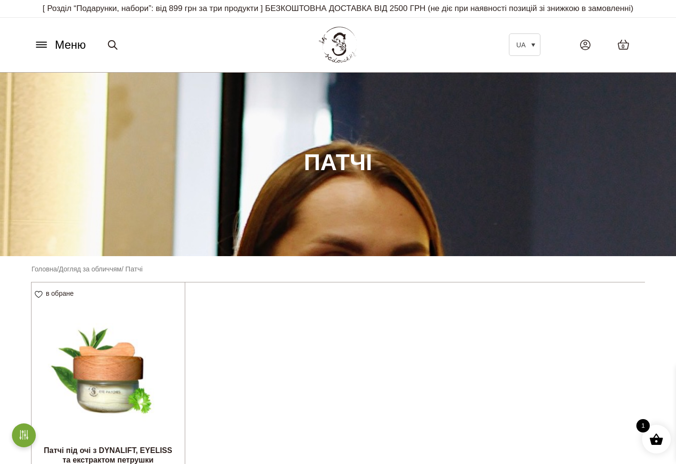
click at [46, 45] on icon at bounding box center [41, 45] width 10 height 0
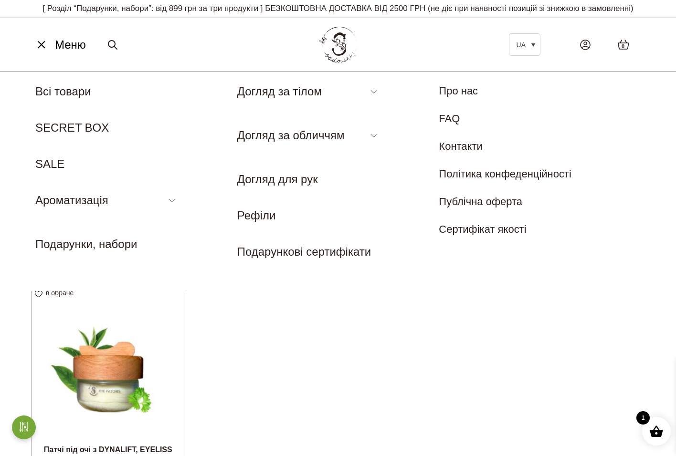
click at [63, 47] on span "Меню" at bounding box center [70, 44] width 31 height 17
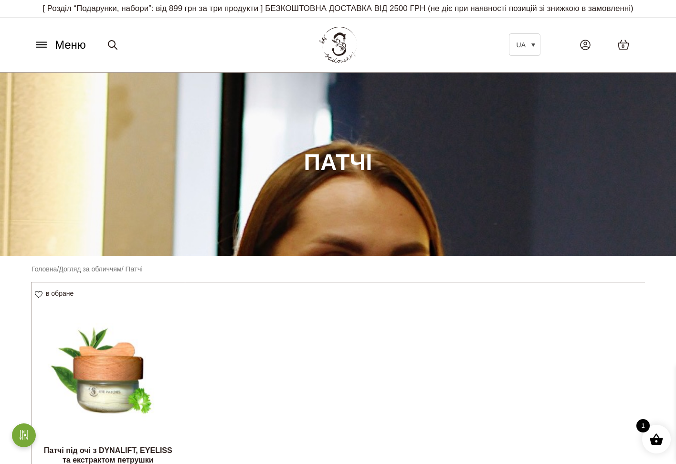
click at [63, 49] on span "Меню" at bounding box center [70, 44] width 31 height 17
